Goal: Check status: Check status

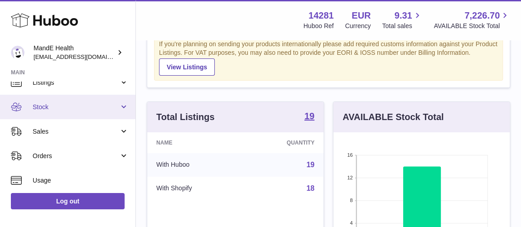
scroll to position [41, 0]
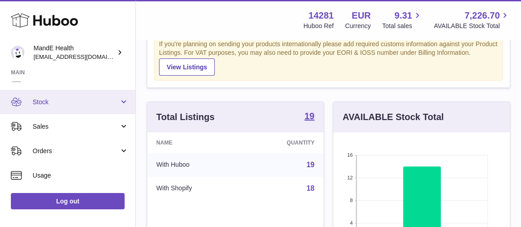
click at [88, 107] on link "Stock" at bounding box center [68, 102] width 136 height 24
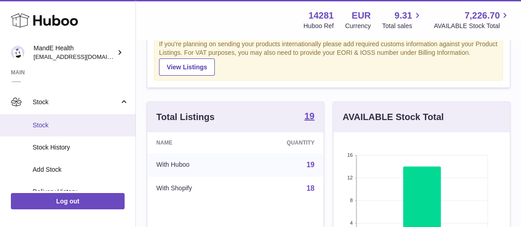
scroll to position [82, 0]
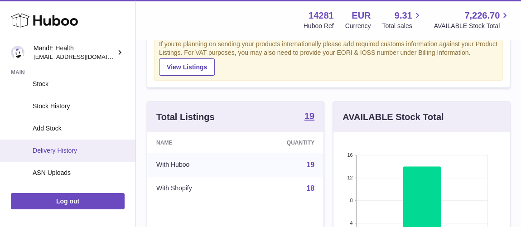
click at [78, 149] on span "Delivery History" at bounding box center [81, 150] width 96 height 9
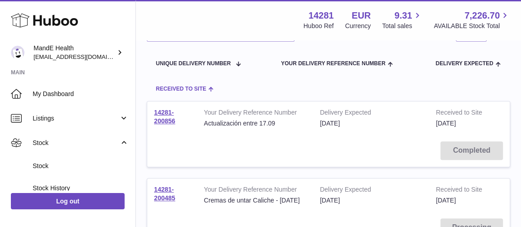
scroll to position [123, 0]
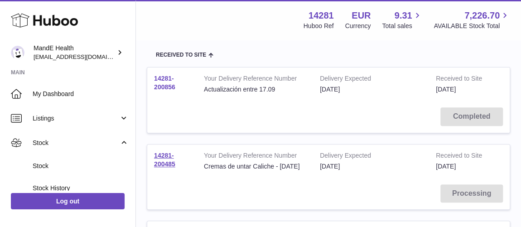
click at [171, 86] on link "14281-200856" at bounding box center [164, 83] width 21 height 16
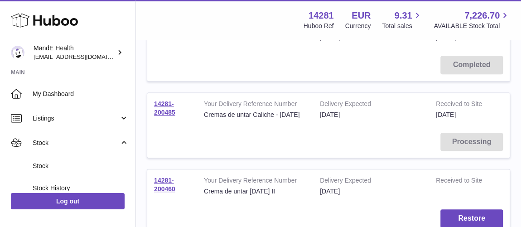
scroll to position [165, 0]
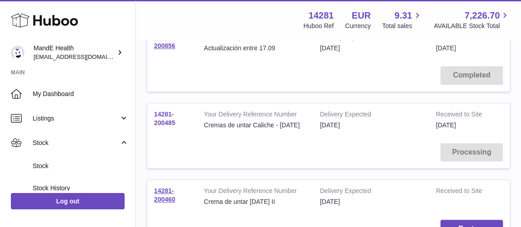
drag, startPoint x: 181, startPoint y: 120, endPoint x: 154, endPoint y: 114, distance: 28.4
click at [154, 114] on td "14281-200485" at bounding box center [172, 119] width 50 height 33
copy link "14281-200485"
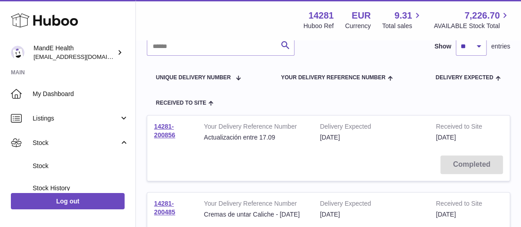
scroll to position [0, 0]
